Goal: Submit feedback/report problem

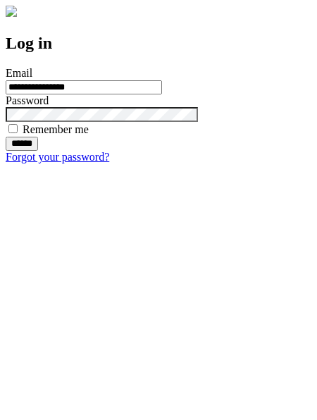
click at [38, 151] on input "******" at bounding box center [22, 144] width 32 height 14
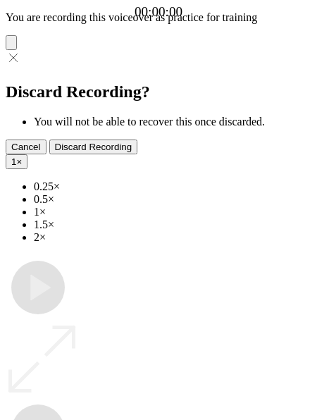
type input "**********"
